Goal: Information Seeking & Learning: Learn about a topic

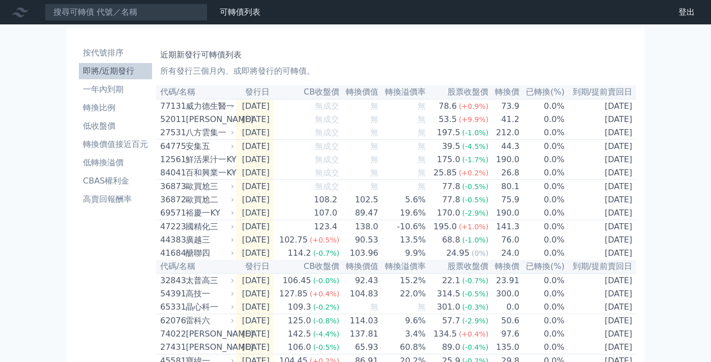
click at [101, 71] on li "即將/近期發行" at bounding box center [115, 71] width 73 height 12
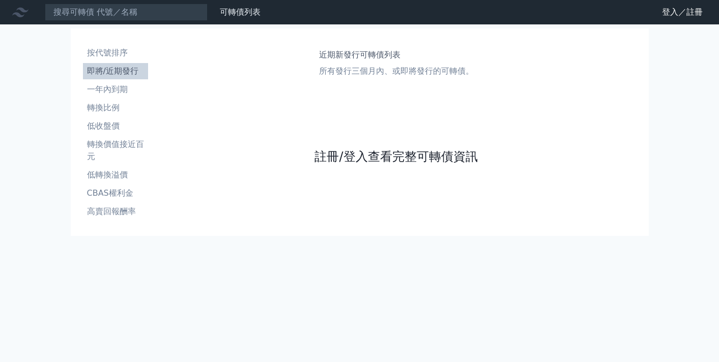
click at [394, 157] on link "註冊/登入查看完整可轉債資訊" at bounding box center [395, 157] width 163 height 16
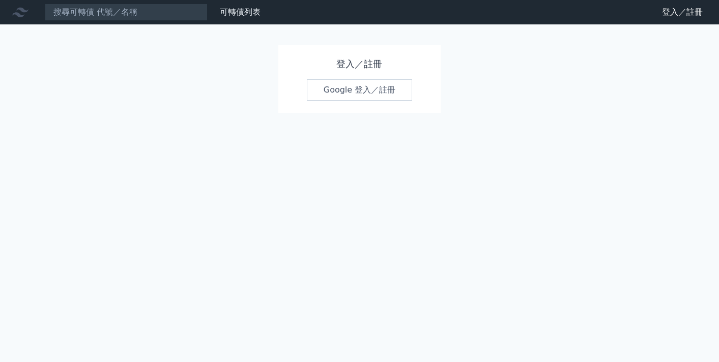
click at [361, 78] on div "登入／註冊 Google 登入／註冊" at bounding box center [359, 79] width 163 height 68
click at [365, 93] on link "Google 登入／註冊" at bounding box center [360, 89] width 106 height 21
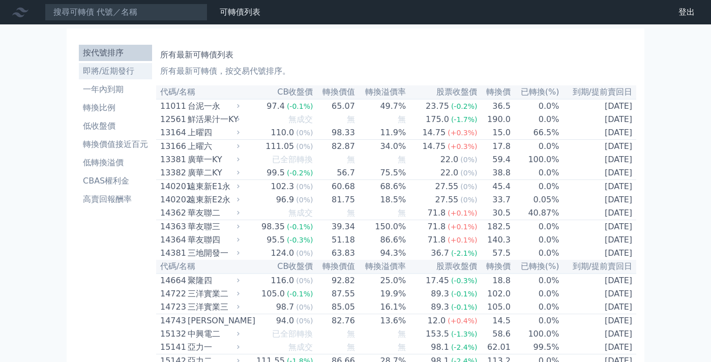
click at [105, 68] on li "即將/近期發行" at bounding box center [115, 71] width 73 height 12
